Goal: Information Seeking & Learning: Learn about a topic

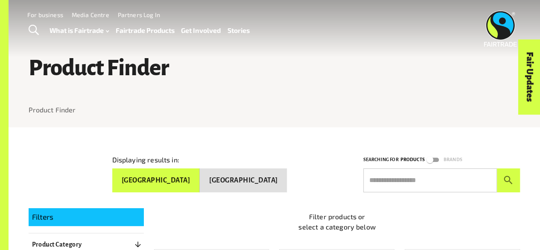
click at [342, 123] on div at bounding box center [275, 121] width 492 height 13
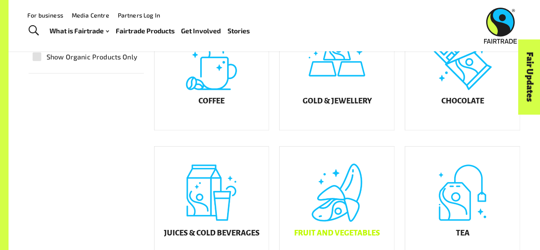
scroll to position [171, 0]
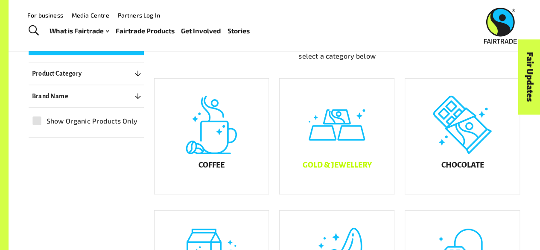
click at [335, 169] on h5 "Gold & Jewellery" at bounding box center [336, 165] width 69 height 9
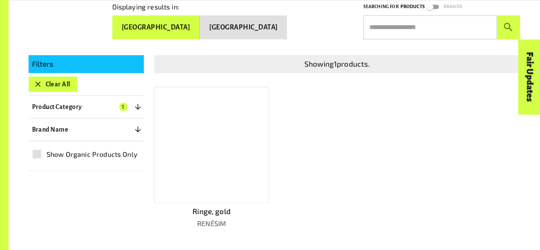
scroll to position [172, 0]
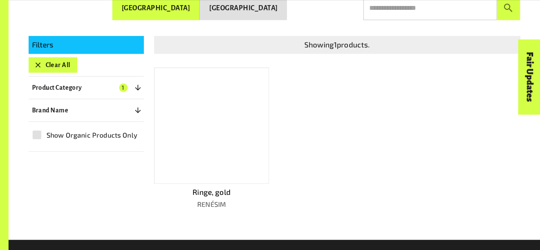
click at [122, 213] on div at bounding box center [275, 224] width 492 height 31
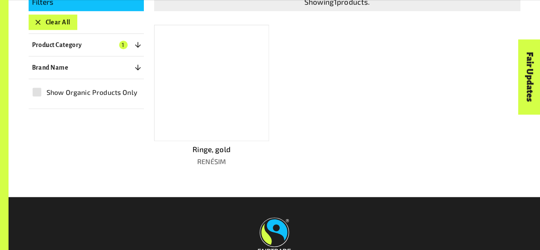
click at [238, 116] on div at bounding box center [211, 83] width 115 height 116
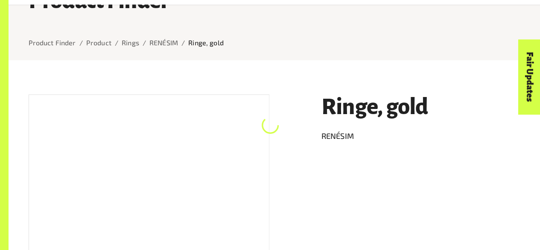
scroll to position [87, 0]
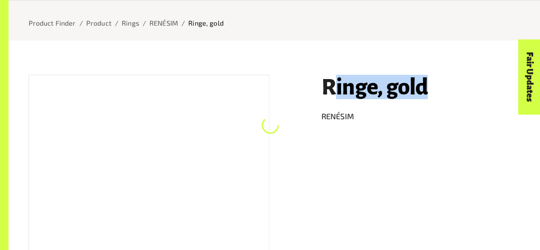
drag, startPoint x: 333, startPoint y: 90, endPoint x: 428, endPoint y: 83, distance: 95.4
click at [428, 83] on h1 "Ringe, gold" at bounding box center [420, 87] width 199 height 24
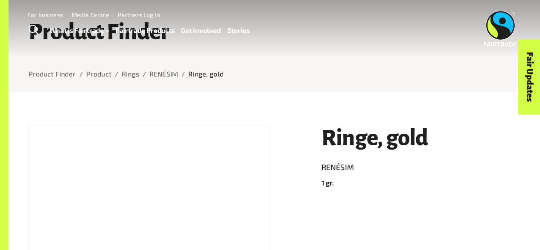
scroll to position [0, 0]
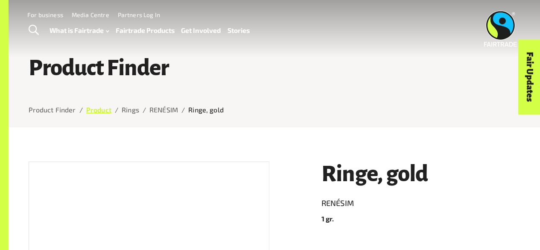
click at [90, 112] on link "Product" at bounding box center [98, 109] width 25 height 8
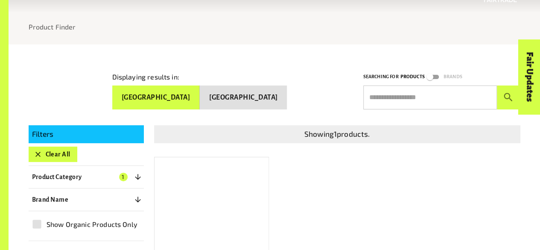
scroll to position [129, 0]
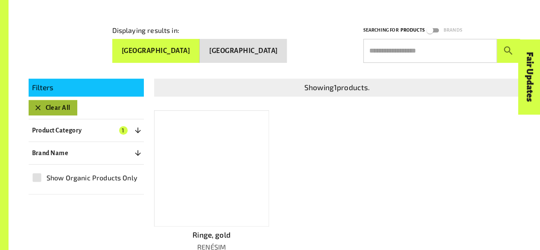
click at [38, 103] on icon "button" at bounding box center [38, 107] width 9 height 9
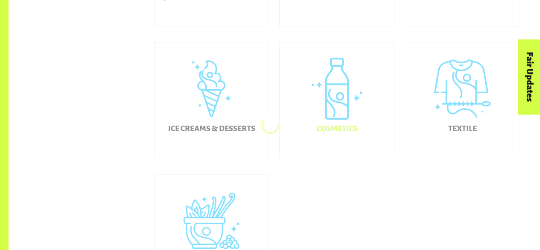
scroll to position [471, 0]
click at [186, 133] on h5 "Ice Creams & Desserts" at bounding box center [211, 128] width 87 height 9
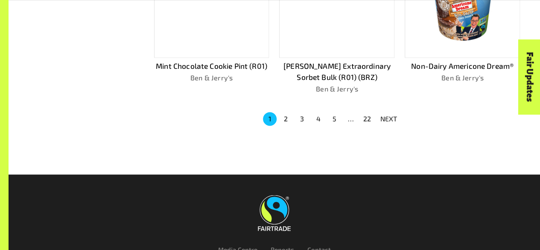
scroll to position [641, 0]
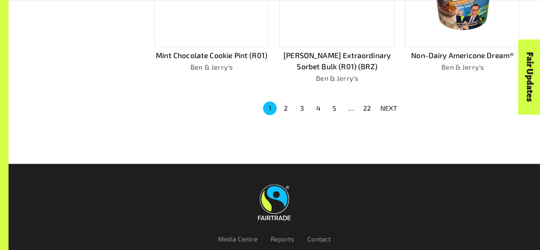
click at [366, 108] on button "22" at bounding box center [367, 108] width 14 height 14
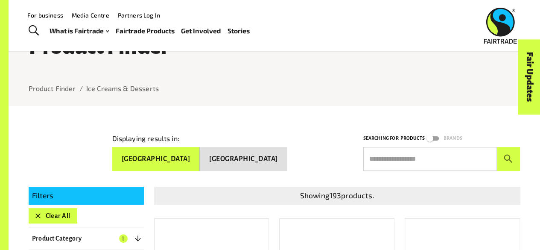
scroll to position [0, 0]
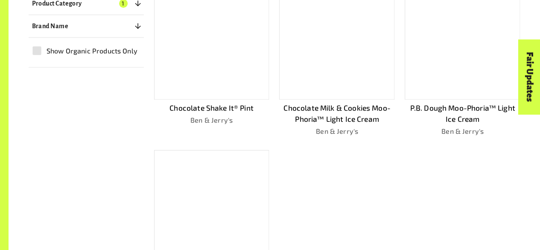
click at [332, 63] on div at bounding box center [336, 41] width 115 height 116
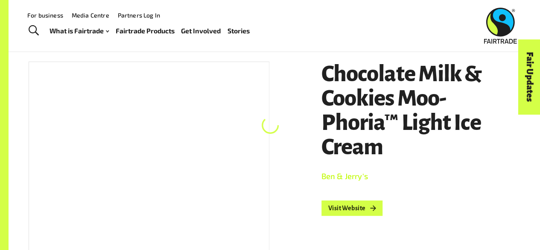
scroll to position [87, 0]
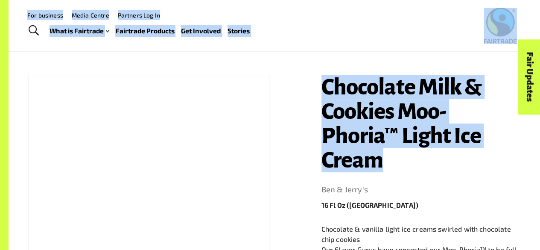
drag, startPoint x: 372, startPoint y: 82, endPoint x: 451, endPoint y: 153, distance: 106.7
